Goal: Task Accomplishment & Management: Manage account settings

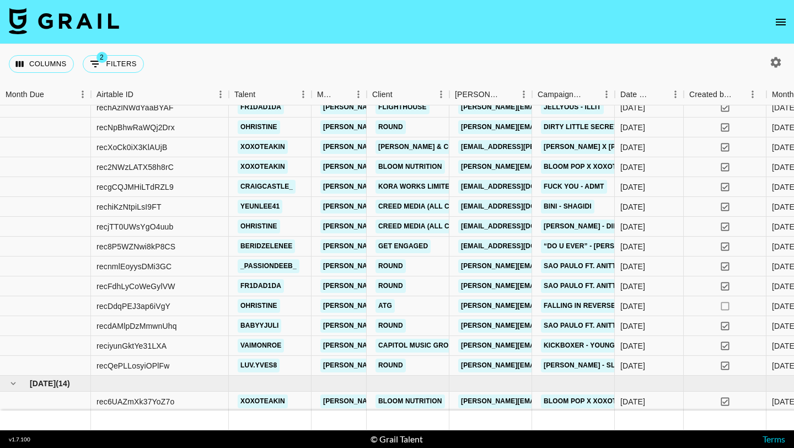
scroll to position [267, 0]
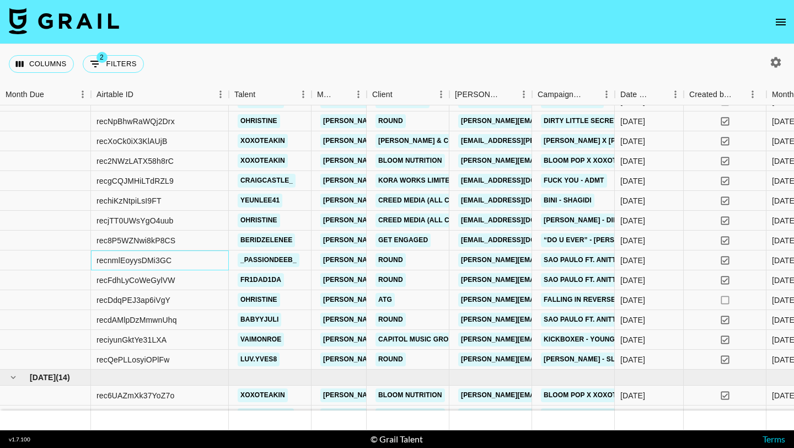
click at [212, 259] on div "recnmlEoyysDMi3GC" at bounding box center [160, 260] width 138 height 20
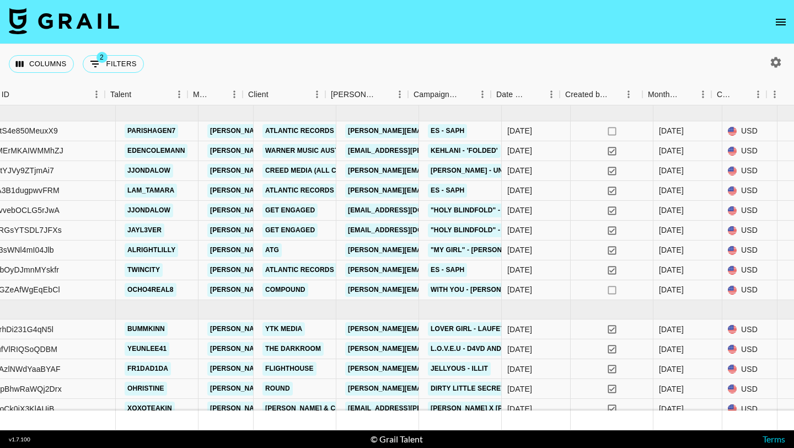
scroll to position [0, 125]
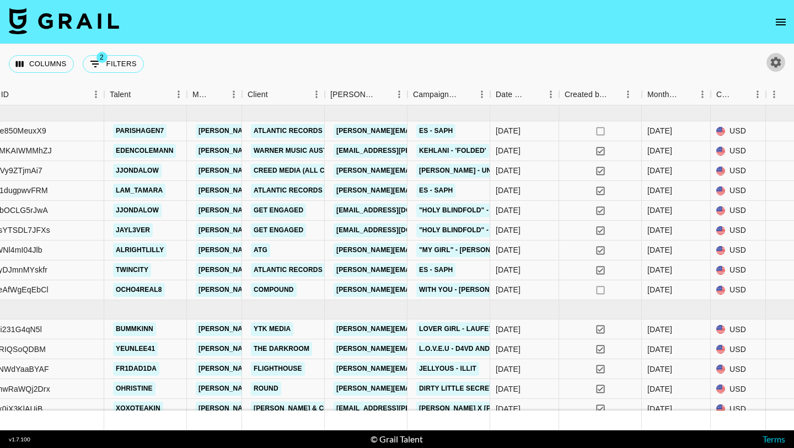
click at [773, 60] on icon "button" at bounding box center [776, 62] width 10 height 10
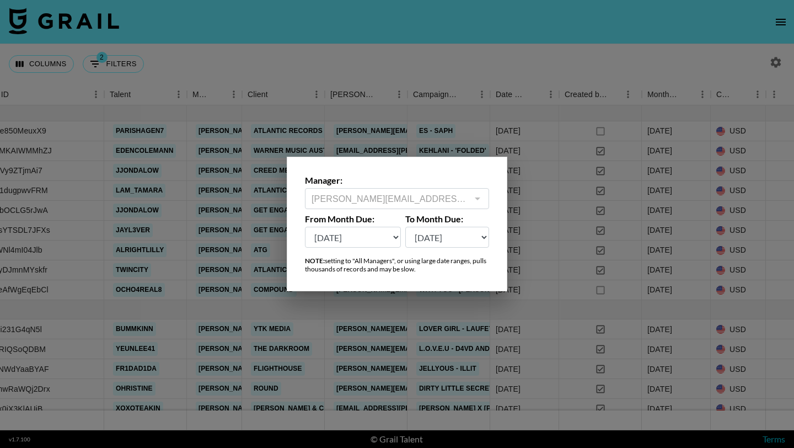
click at [388, 232] on select "[DATE] Aug '[DATE] Jun '[DATE] Apr '[DATE] Feb '[DATE] Dec '[DATE] Oct '[DATE] …" at bounding box center [353, 237] width 96 height 21
select select "[DATE]"
click at [305, 227] on select "[DATE] Aug '[DATE] Jun '[DATE] Apr '[DATE] Feb '[DATE] Dec '[DATE] Oct '[DATE] …" at bounding box center [353, 237] width 96 height 21
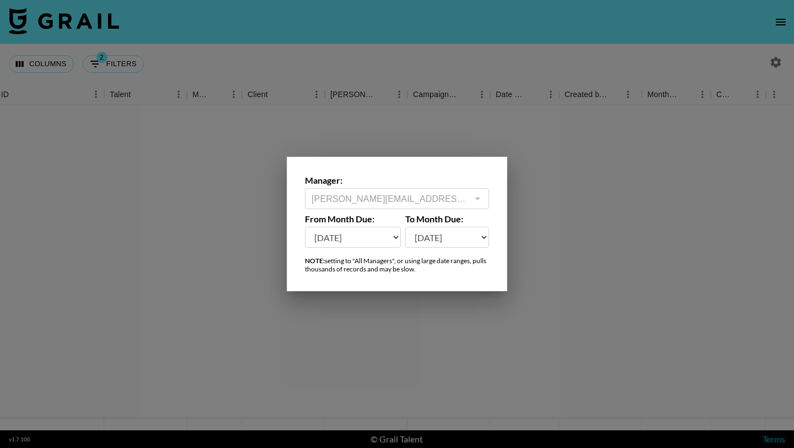
click at [354, 71] on div at bounding box center [397, 224] width 794 height 448
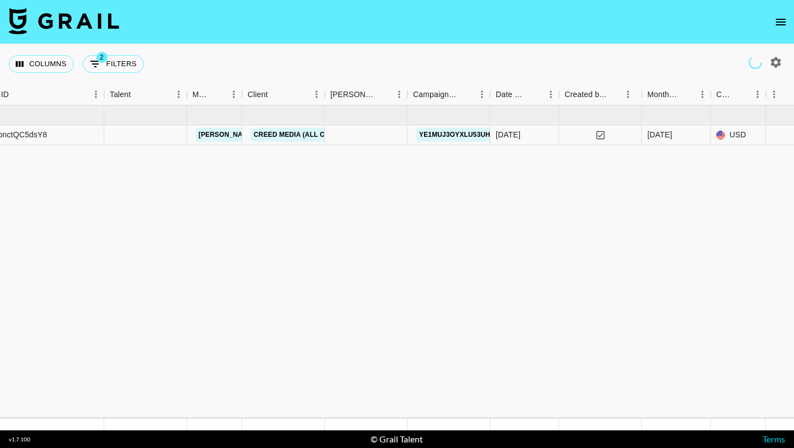
click at [355, 50] on div "Columns 2 Filters + Booking" at bounding box center [397, 64] width 794 height 40
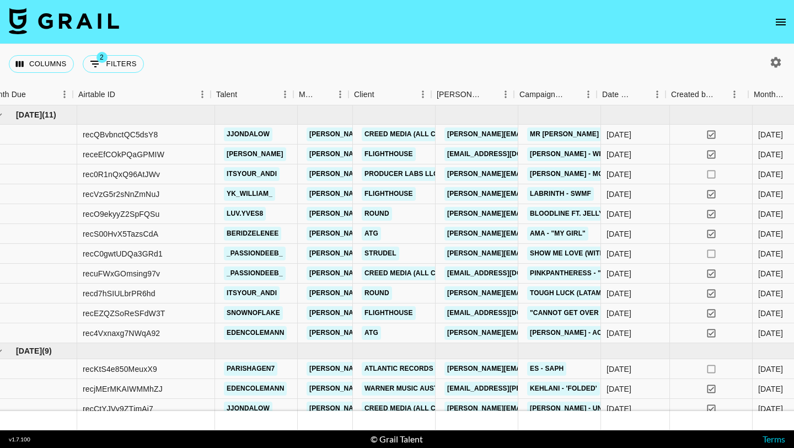
scroll to position [0, 0]
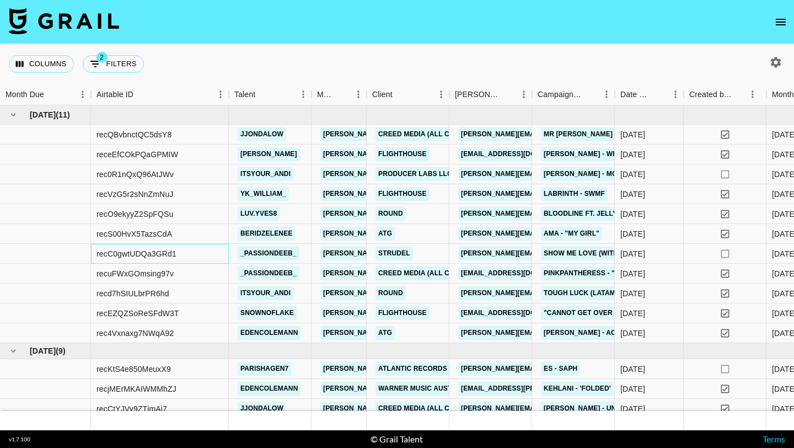
click at [202, 256] on div "recC0gwtUDQa3GRd1" at bounding box center [160, 254] width 138 height 20
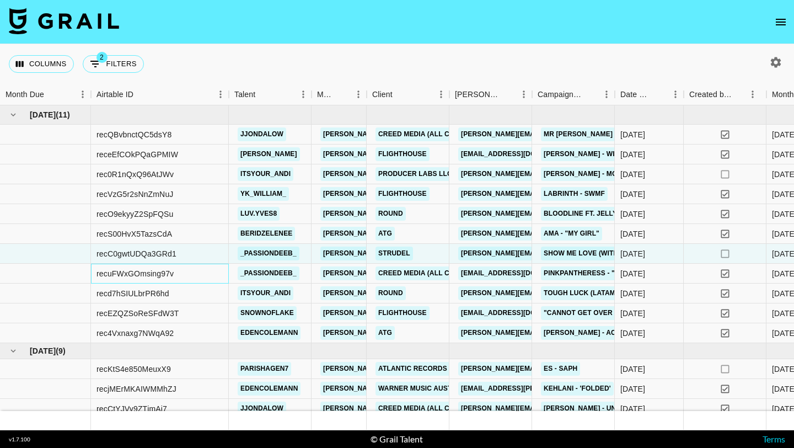
click at [204, 280] on div "recuFWxGOmsing97v" at bounding box center [160, 274] width 138 height 20
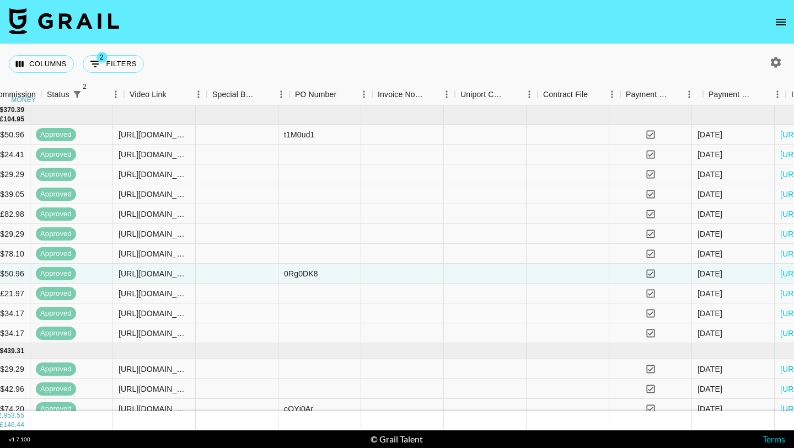
scroll to position [0, 1133]
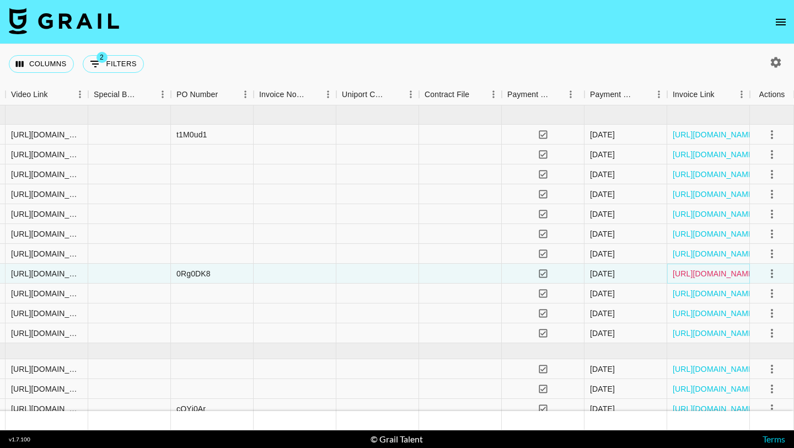
click at [691, 273] on link "https://in.xero.com/5DKdPUgNxXiDcR9ctKDc4cyDafJBQFBIyAoSaDxU" at bounding box center [714, 273] width 83 height 11
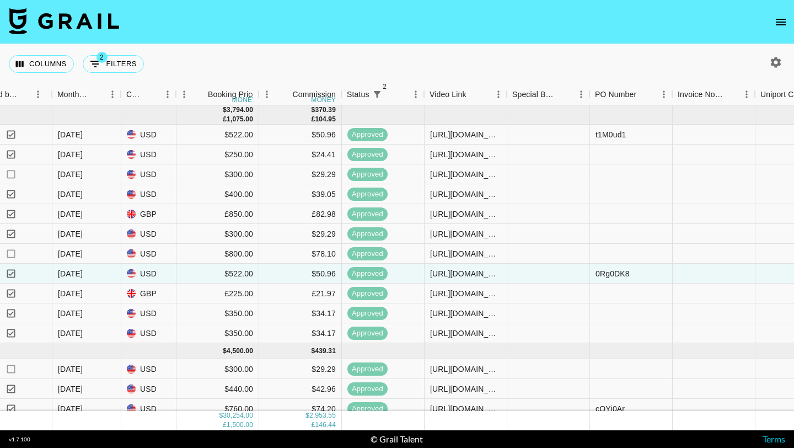
scroll to position [0, 715]
drag, startPoint x: 429, startPoint y: 275, endPoint x: 553, endPoint y: 267, distance: 123.8
click at [553, 267] on div "recuFWxGOmsing97v _passiondeeb_ joe.chiarelli@grail-talent.com Creed Media (All…" at bounding box center [249, 274] width 1928 height 20
copy div "https://www.instagram.com/reel/DJ6JMmMtwpT/?igsh=X2lQc0VBZ3Ry"
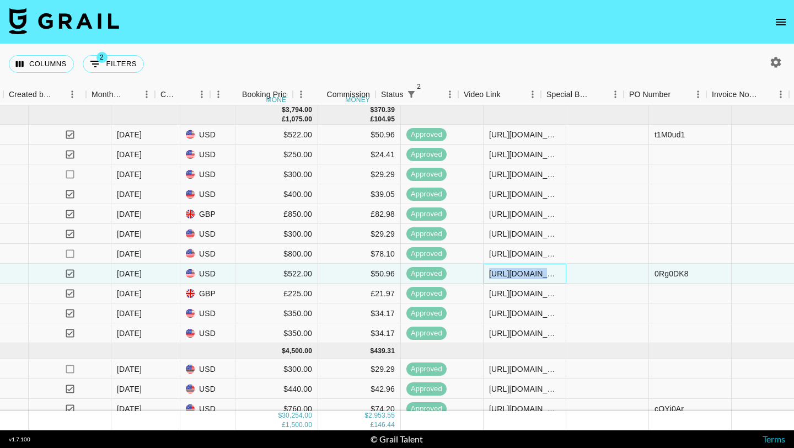
scroll to position [0, 654]
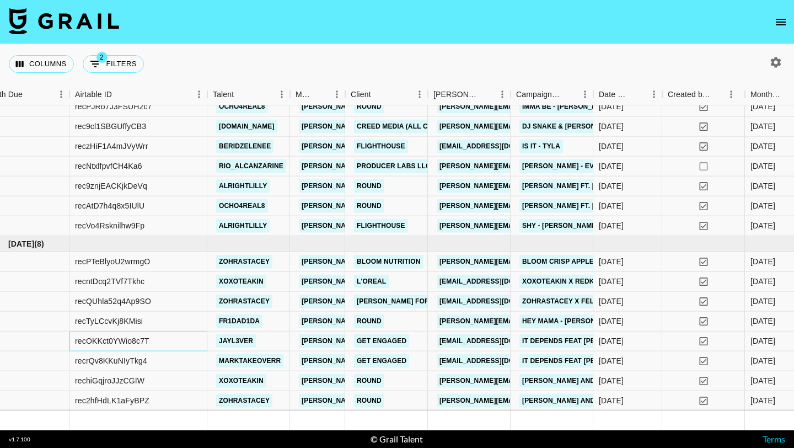
click at [188, 344] on div "recOKKct0YWio8c7T" at bounding box center [138, 341] width 138 height 20
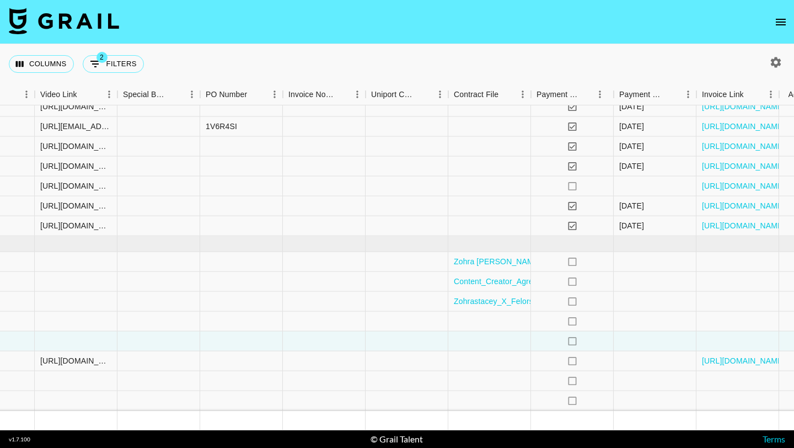
scroll to position [933, 1133]
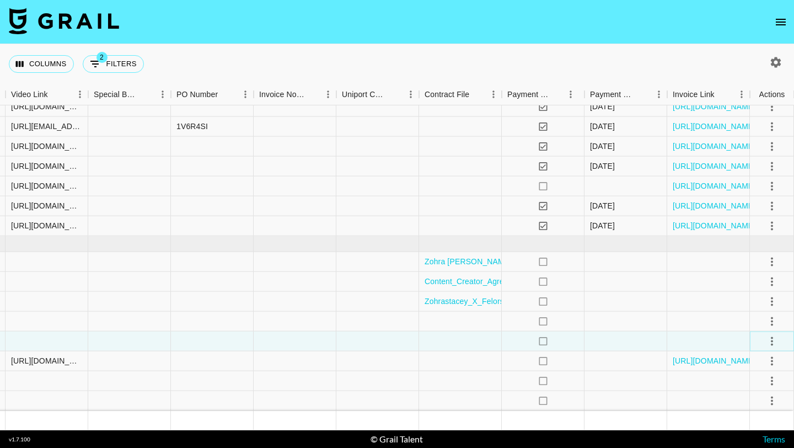
click at [768, 339] on icon "select merge strategy" at bounding box center [771, 340] width 13 height 13
click at [747, 297] on li "Cancel" at bounding box center [758, 297] width 72 height 20
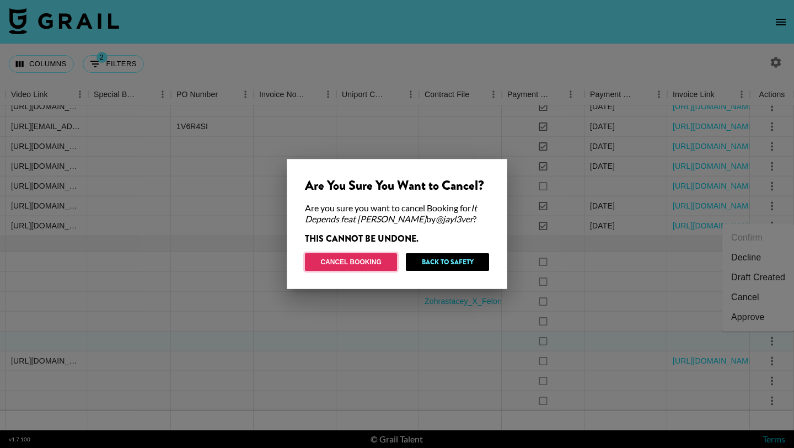
click at [360, 259] on button "Cancel Booking" at bounding box center [351, 262] width 92 height 18
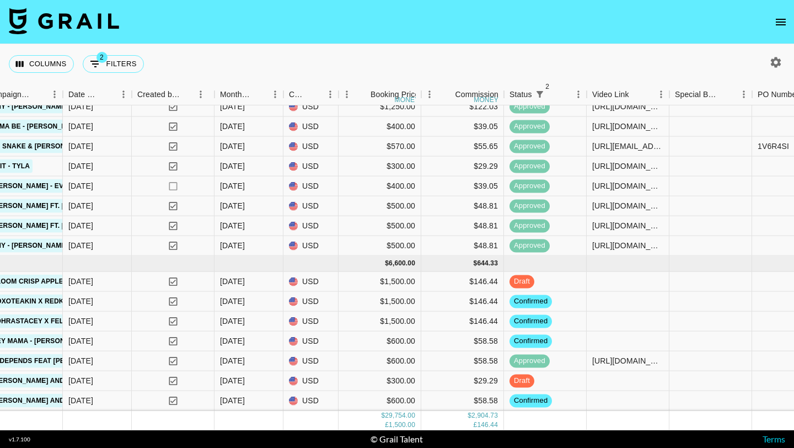
scroll to position [913, 534]
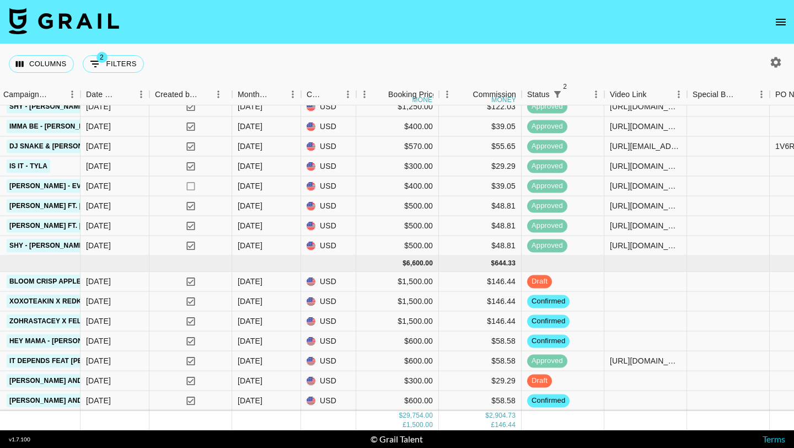
click at [779, 20] on icon "open drawer" at bounding box center [780, 21] width 13 height 13
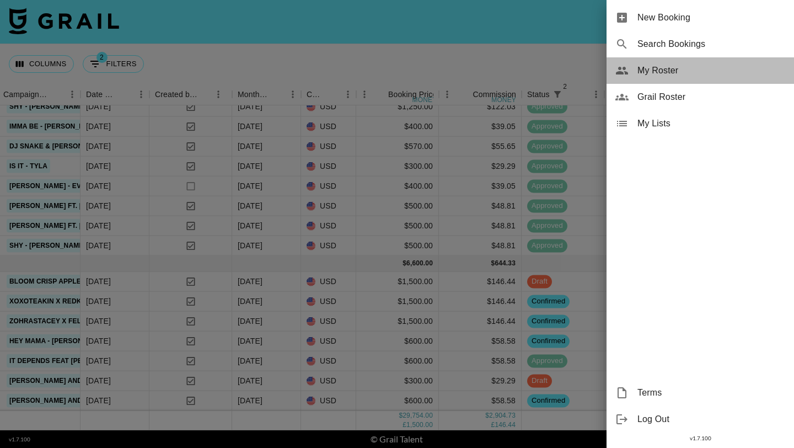
click at [667, 65] on span "My Roster" at bounding box center [712, 70] width 148 height 13
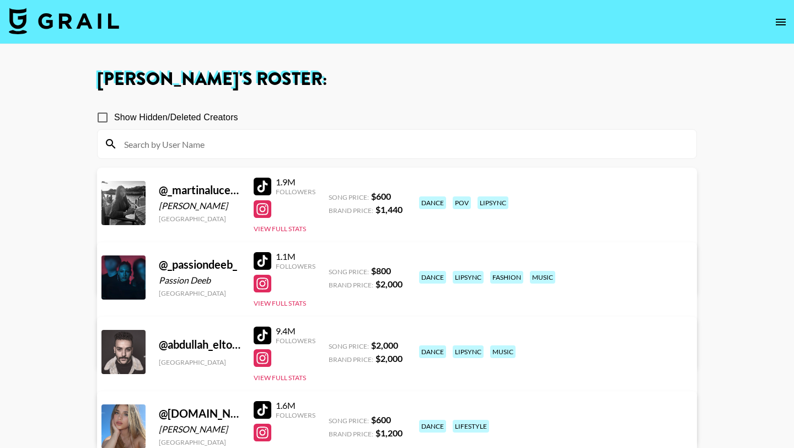
click at [250, 150] on input at bounding box center [403, 144] width 572 height 18
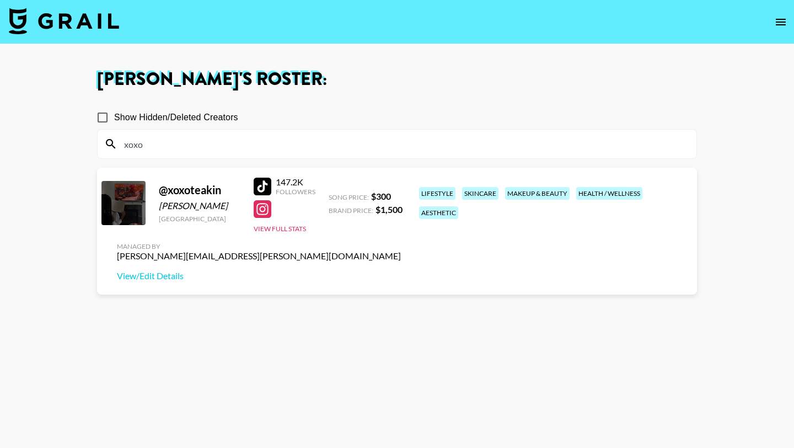
type input "xoxo"
click at [260, 190] on div at bounding box center [263, 187] width 18 height 18
click at [82, 29] on img at bounding box center [64, 21] width 110 height 26
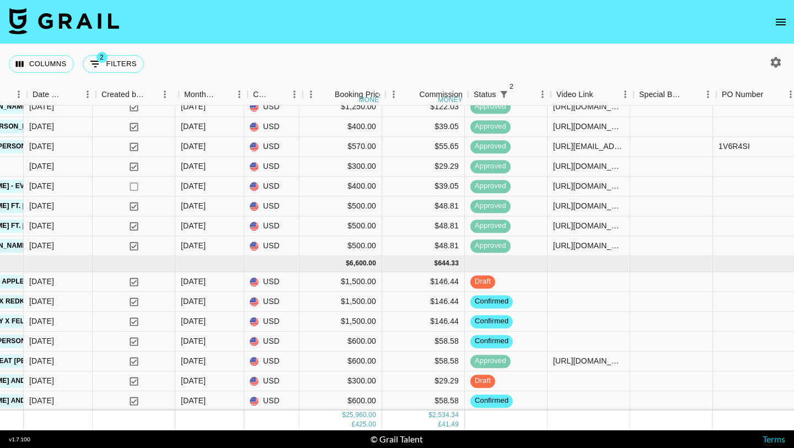
scroll to position [675, 556]
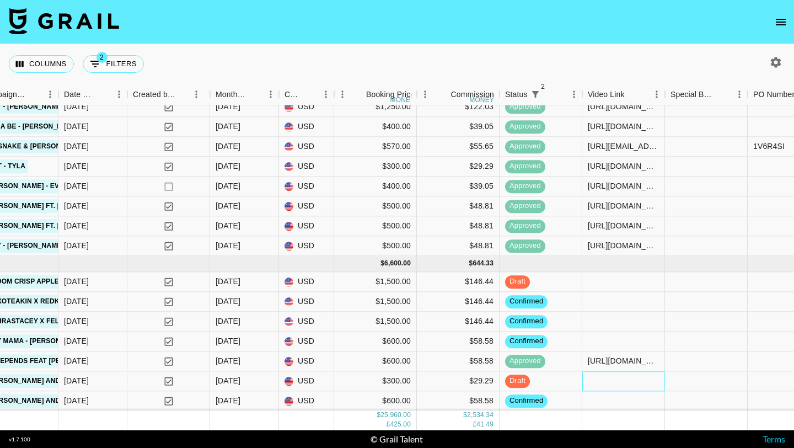
click at [596, 377] on div at bounding box center [623, 381] width 83 height 20
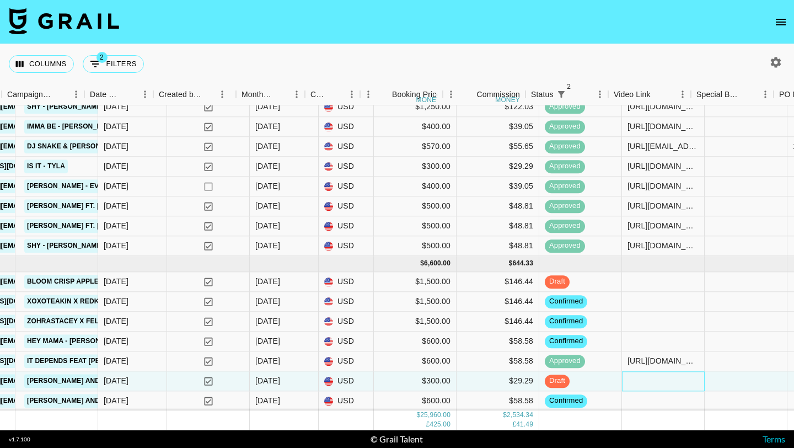
scroll to position [675, 531]
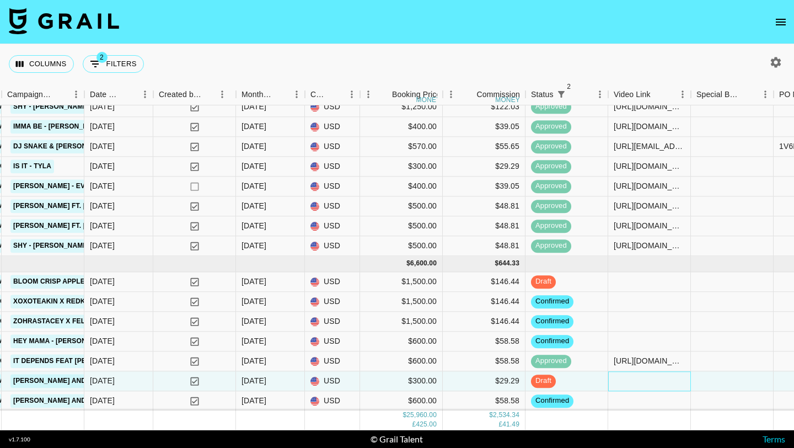
click at [628, 382] on div at bounding box center [649, 381] width 83 height 20
type input "https://www.tiktok.com/@xoxoteakin/video/7547911153326787871?is_from_webapp=1&s…"
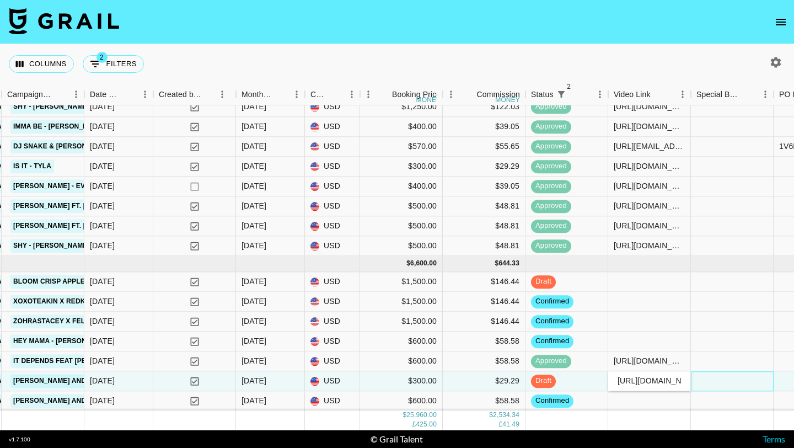
click at [705, 379] on div at bounding box center [732, 381] width 83 height 20
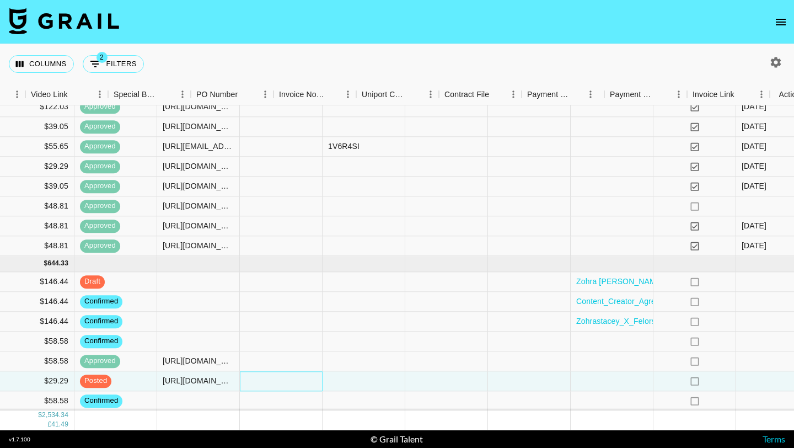
scroll to position [675, 1133]
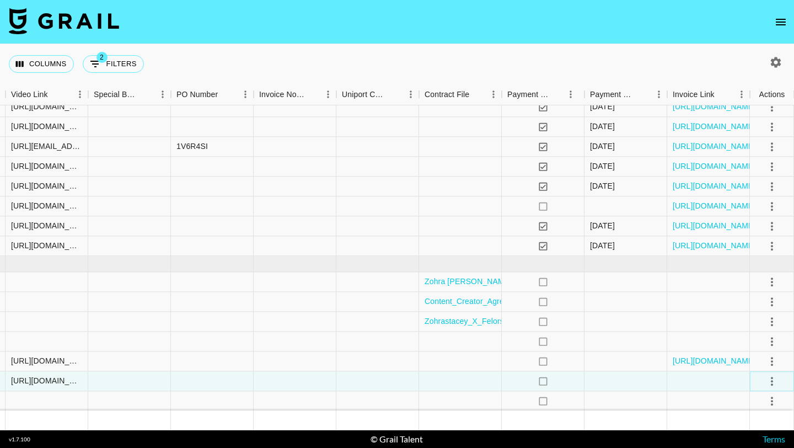
click at [769, 382] on icon "select merge strategy" at bounding box center [771, 380] width 13 height 13
click at [751, 362] on div "Approve" at bounding box center [748, 357] width 34 height 13
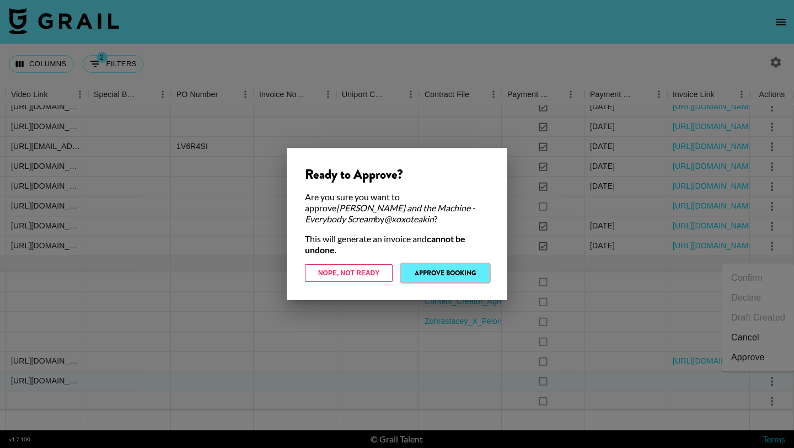
click at [438, 265] on button "Approve Booking" at bounding box center [445, 273] width 88 height 18
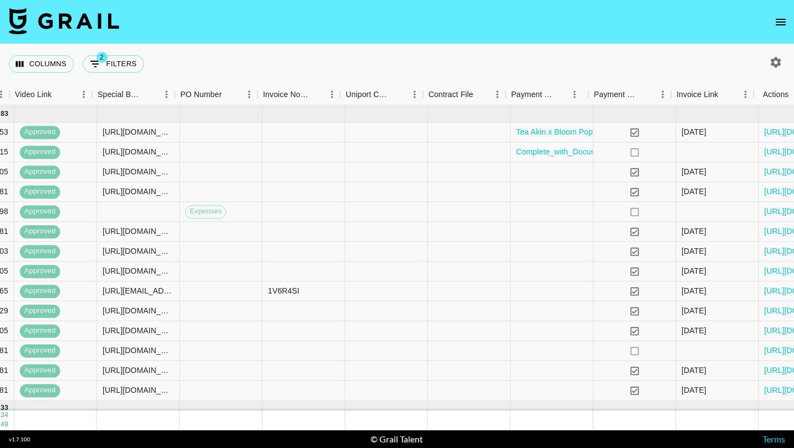
scroll to position [531, 1133]
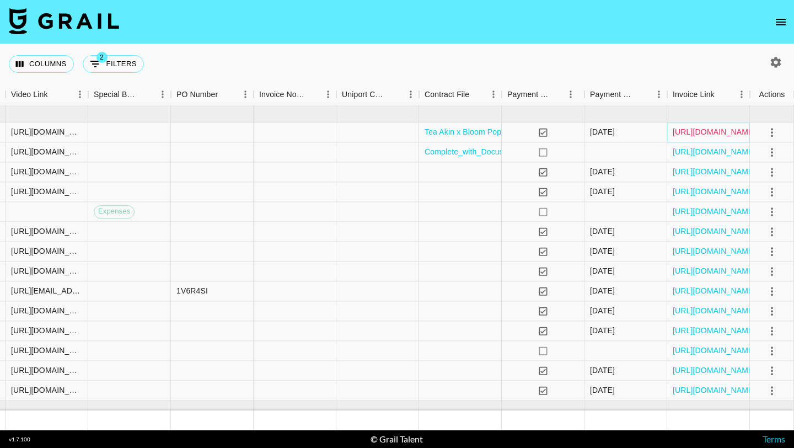
click at [691, 135] on link "https://in.xero.com/dyK6DrBLcGU3XUzzJxD29bKrueUGuaOjEZ1Gm5vq" at bounding box center [714, 132] width 83 height 11
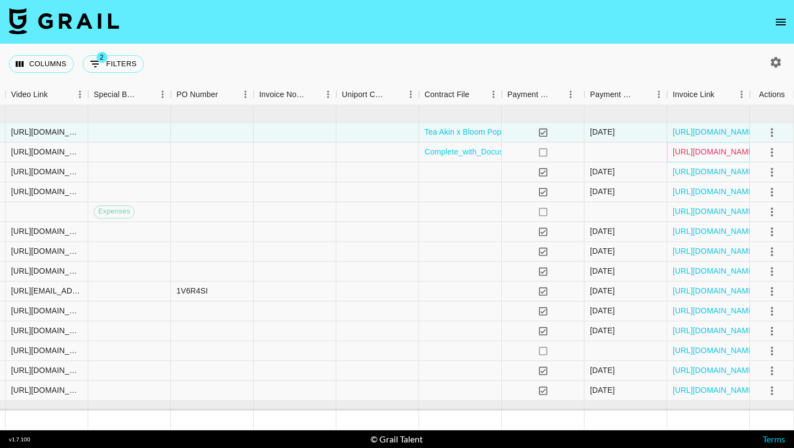
click at [692, 154] on link "https://in.xero.com/uCsSQAKb9KOmt1nIpqUO2QMGhvb9hseSWZvfRTOn" at bounding box center [714, 152] width 83 height 11
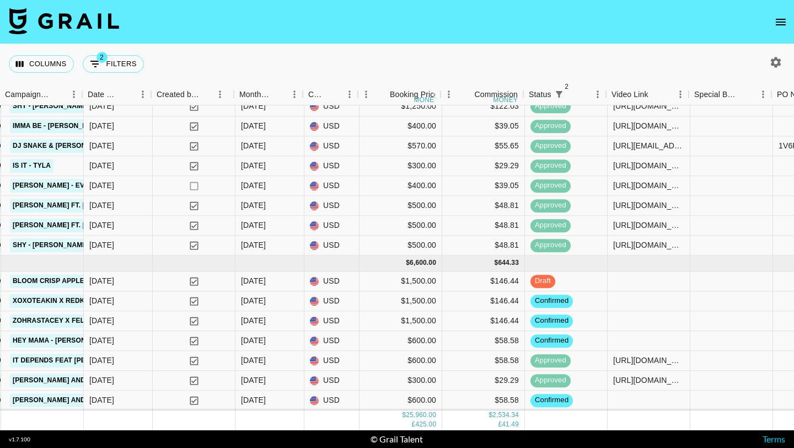
scroll to position [676, 531]
click at [773, 23] on button "open drawer" at bounding box center [781, 22] width 22 height 22
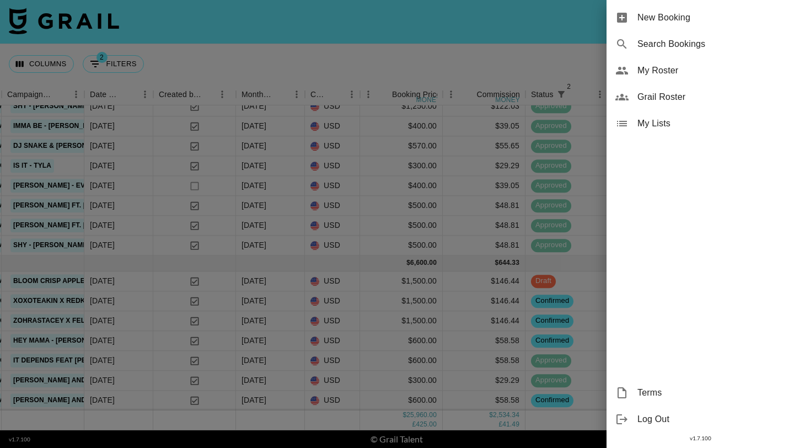
scroll to position [675, 531]
click at [653, 73] on span "My Roster" at bounding box center [712, 70] width 148 height 13
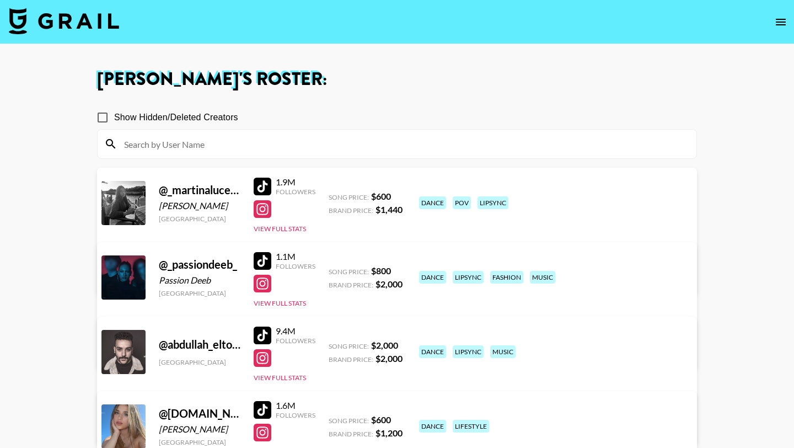
click at [228, 144] on input at bounding box center [403, 144] width 572 height 18
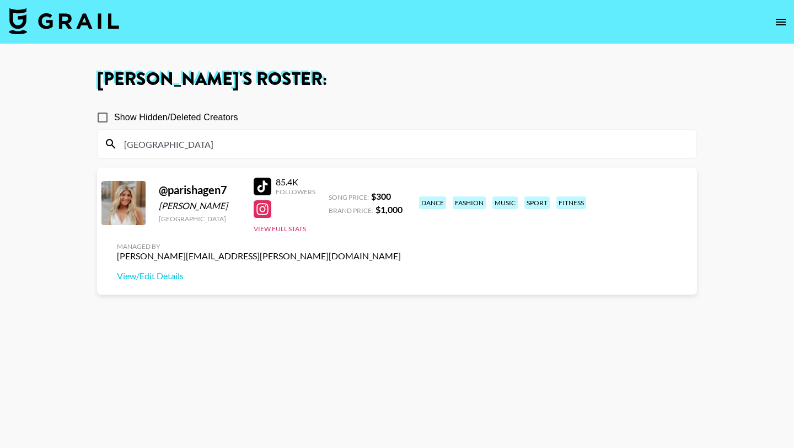
click at [174, 144] on input "paris" at bounding box center [403, 144] width 572 height 18
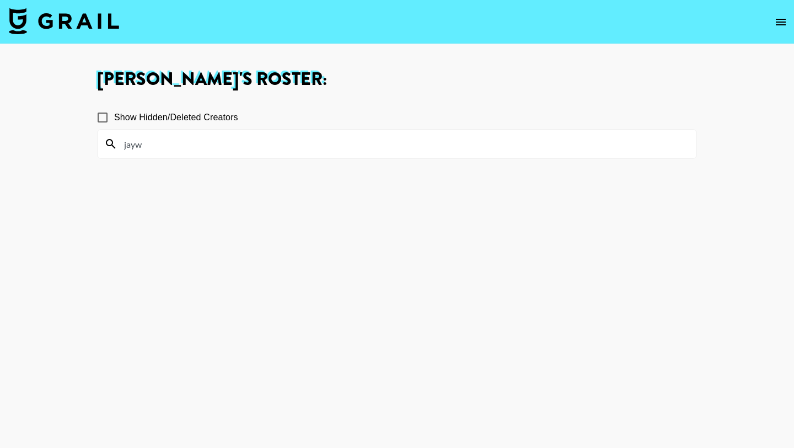
type input "jayw"
click at [102, 115] on input "Show Hidden/Deleted Creators" at bounding box center [102, 117] width 23 height 23
checkbox input "true"
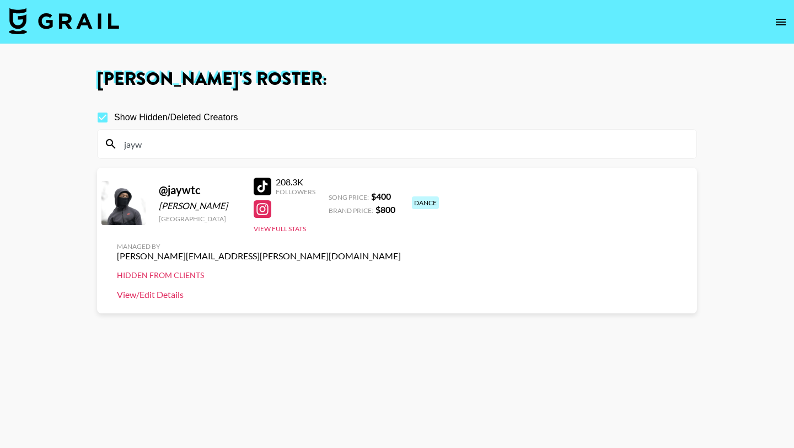
click at [401, 289] on link "View/Edit Details" at bounding box center [259, 294] width 284 height 11
click at [229, 158] on div "jayw" at bounding box center [397, 144] width 599 height 29
click at [227, 143] on input "jayw" at bounding box center [403, 144] width 572 height 18
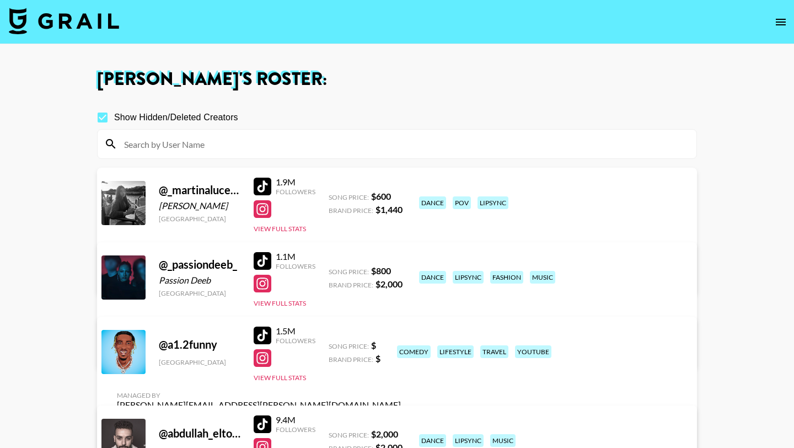
click at [105, 118] on input "Show Hidden/Deleted Creators" at bounding box center [102, 117] width 23 height 23
checkbox input "false"
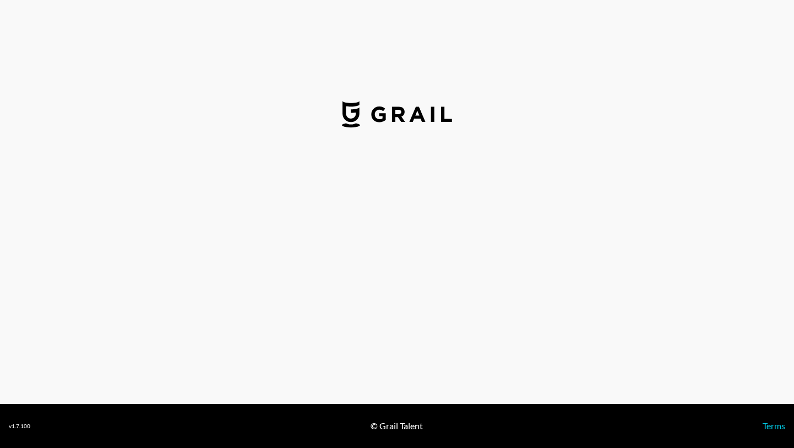
select select "USD"
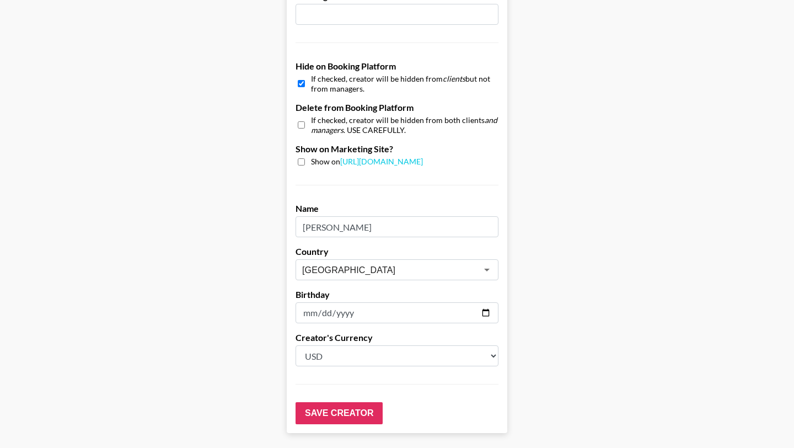
scroll to position [1014, 0]
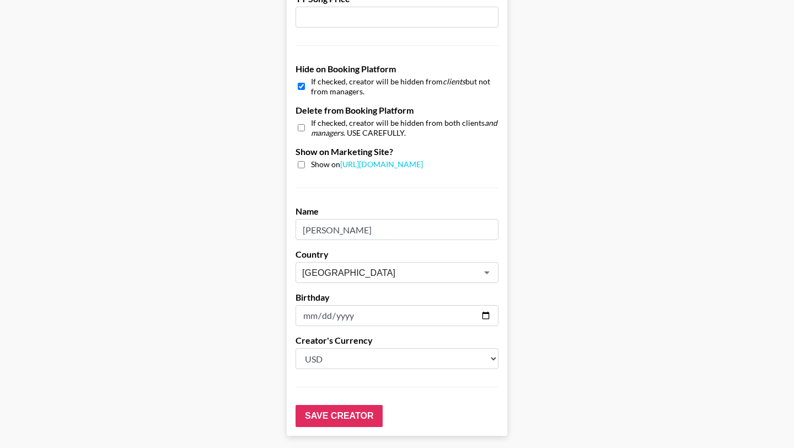
click at [303, 78] on input "checkbox" at bounding box center [301, 86] width 7 height 16
checkbox input "false"
click at [337, 405] on input "Save Creator" at bounding box center [339, 416] width 87 height 22
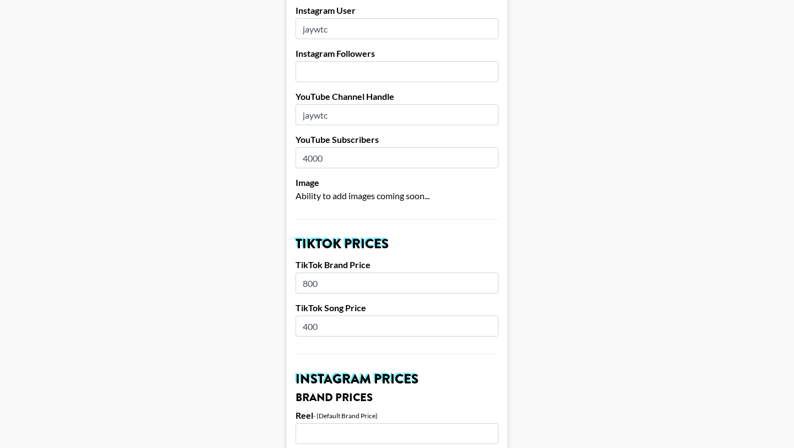
scroll to position [73, 0]
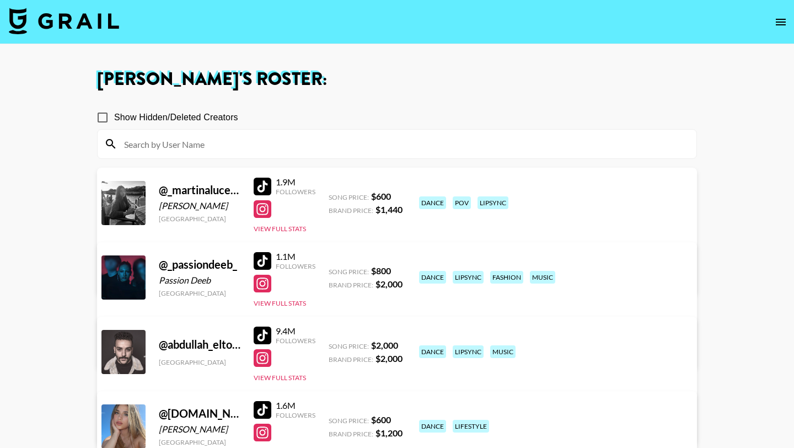
click at [266, 149] on input at bounding box center [403, 144] width 572 height 18
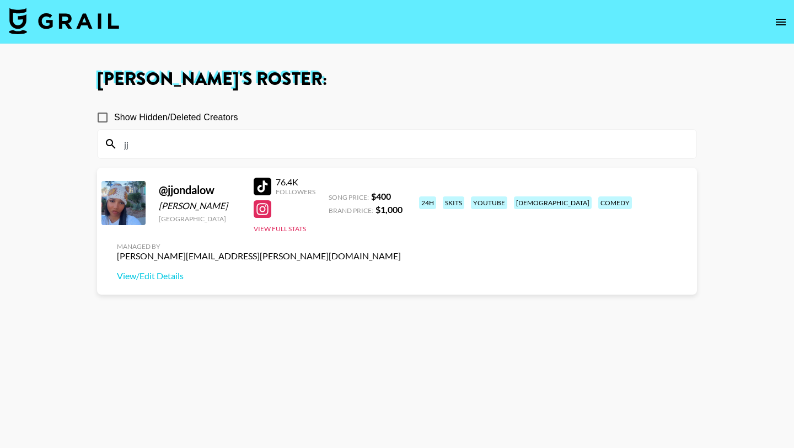
type input "jj"
